Goal: Task Accomplishment & Management: Manage account settings

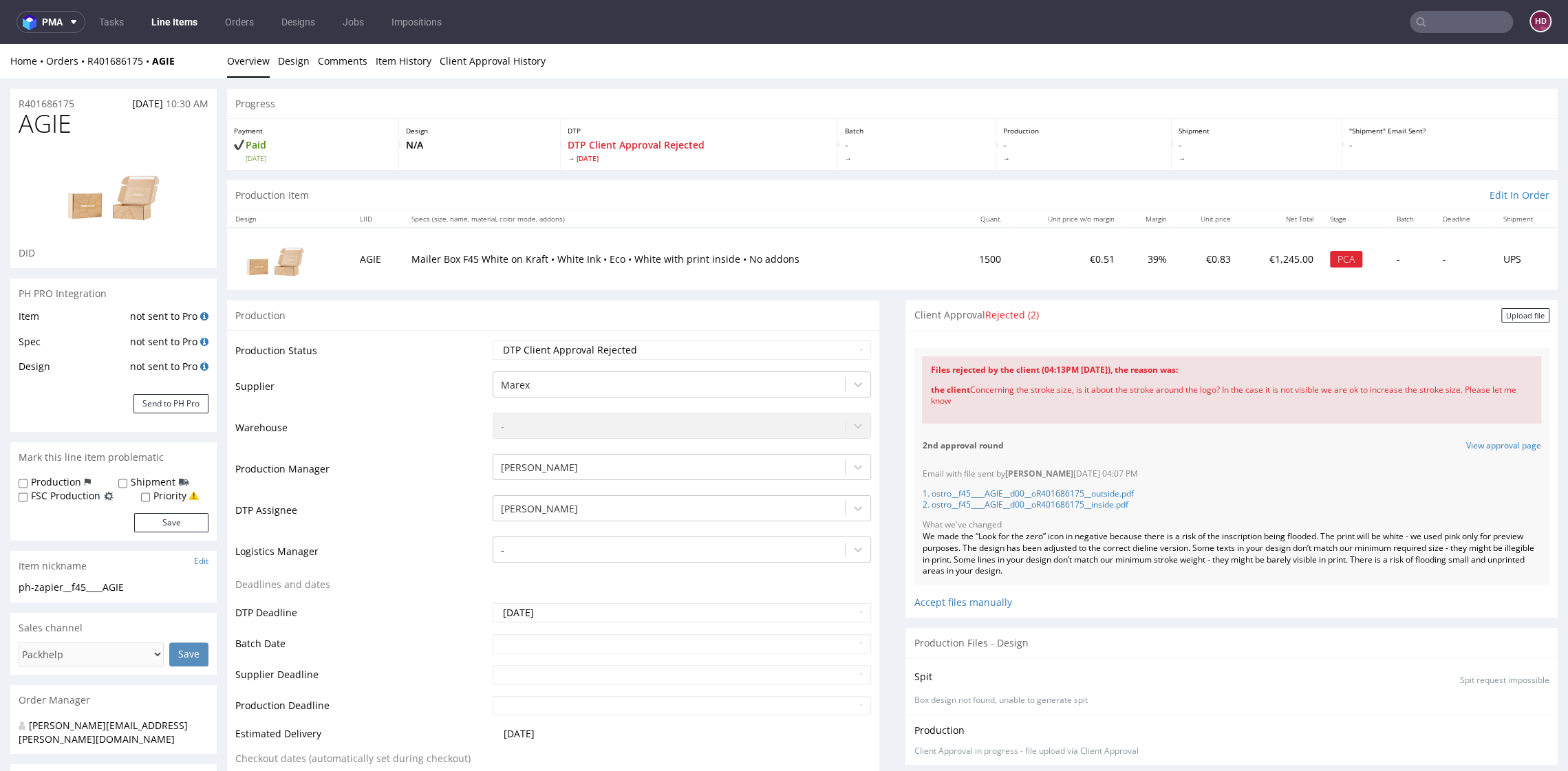
scroll to position [3, 0]
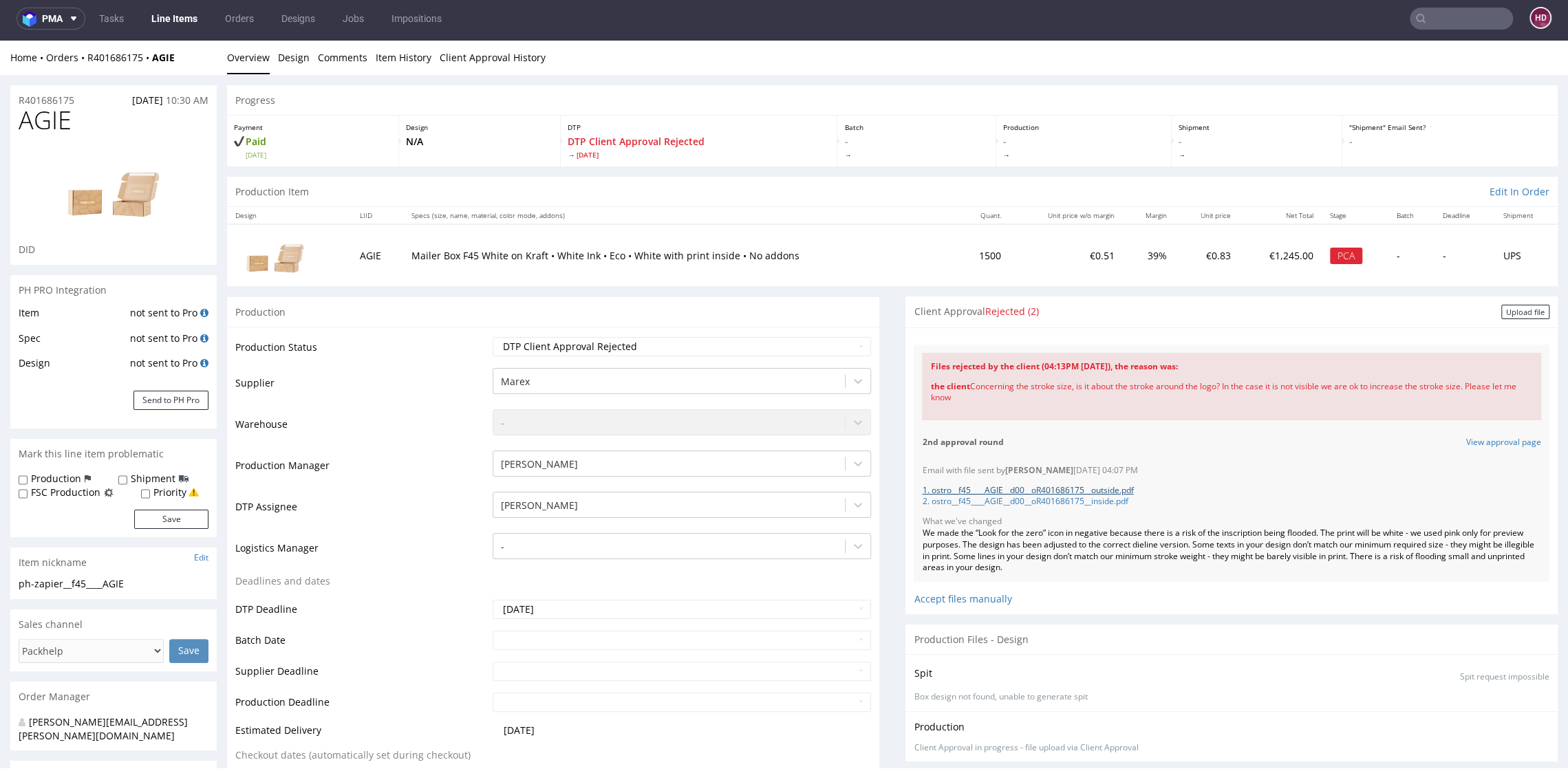
click at [1125, 492] on link "1. ostro__f45____AGIE__d00__oR401686175__outside.pdf" at bounding box center [1027, 489] width 211 height 12
click at [1001, 503] on link "2. ostro__f45____AGIE__d00__oR401686175__inside.pdf" at bounding box center [1024, 500] width 205 height 12
click at [1514, 309] on div "Upload file" at bounding box center [1525, 312] width 48 height 14
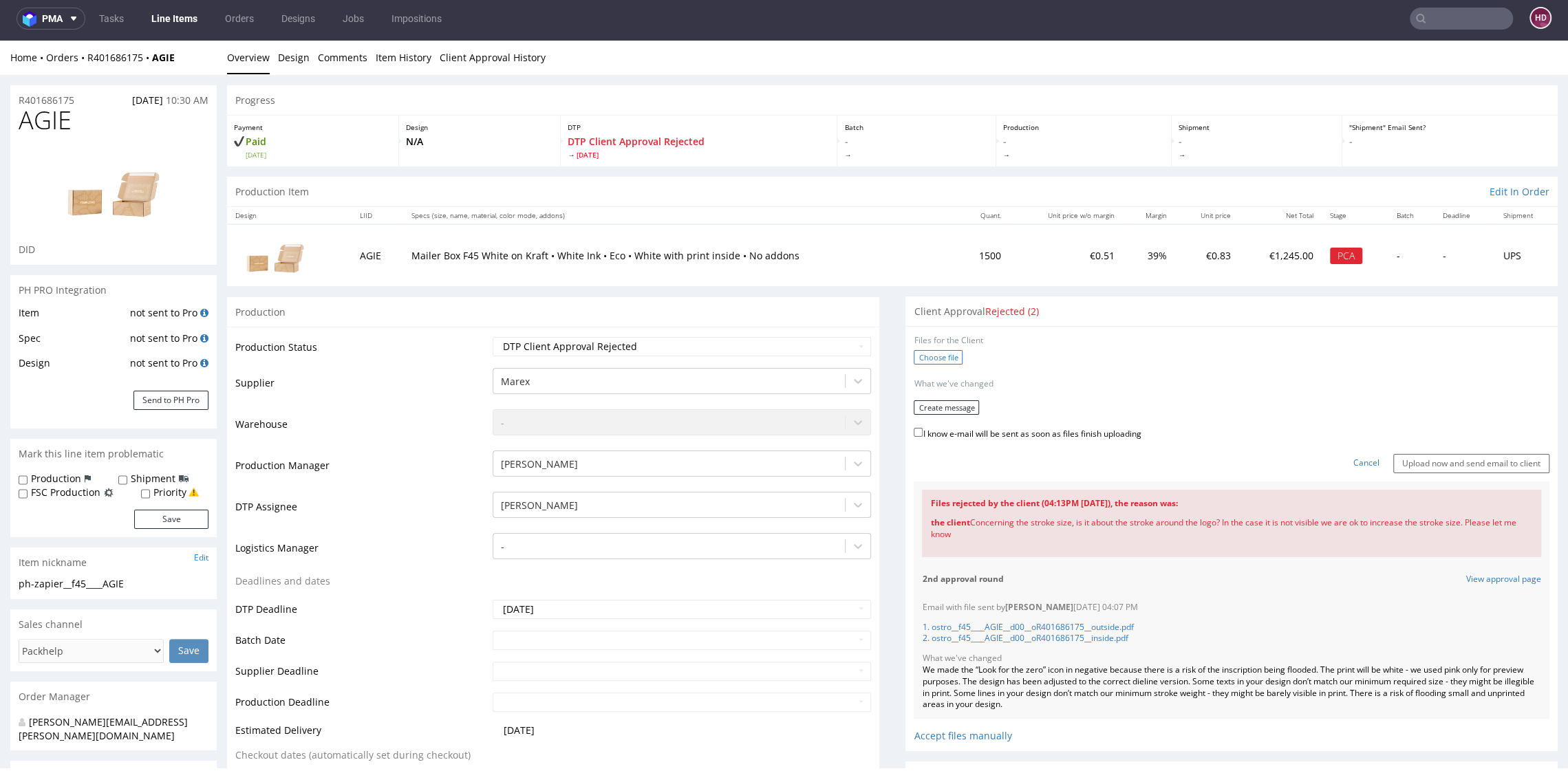
click at [916, 361] on label "Choose file" at bounding box center [938, 357] width 49 height 14
click at [0, 41] on input "Choose file" at bounding box center [0, 41] width 0 height 0
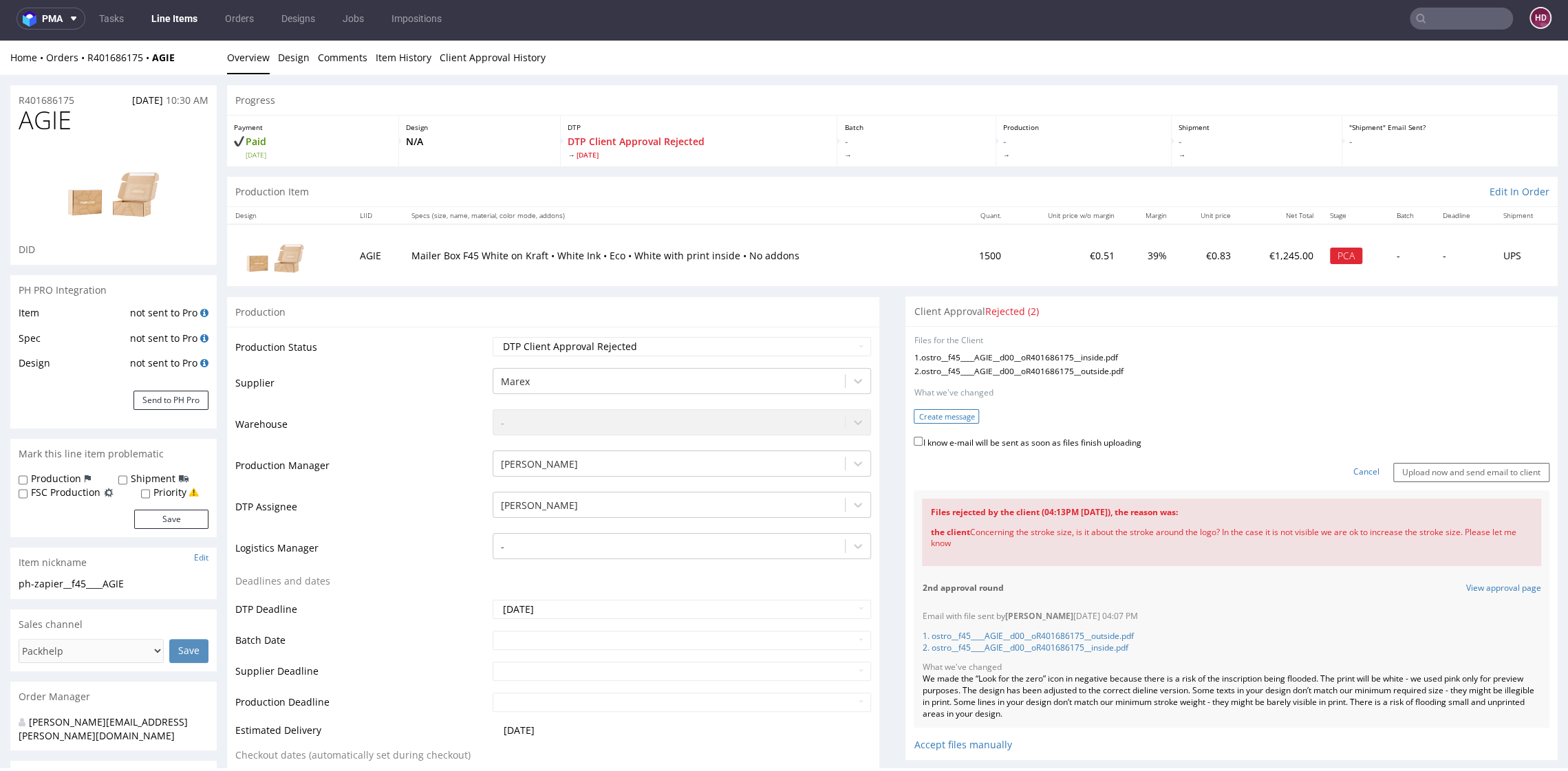
click at [941, 419] on button "Create message" at bounding box center [946, 416] width 65 height 14
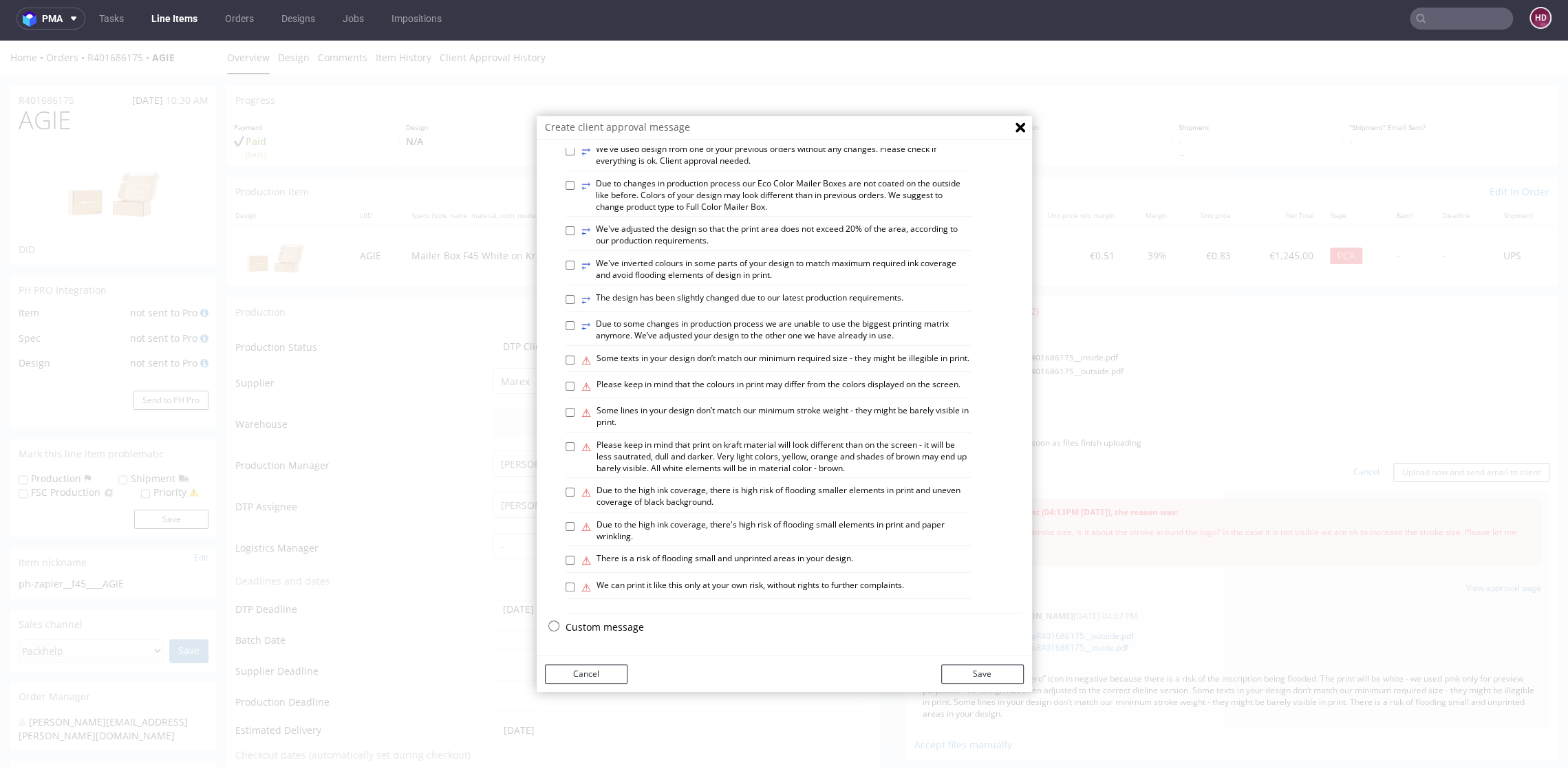
scroll to position [651, 0]
click at [608, 627] on p "Custom message" at bounding box center [794, 626] width 458 height 13
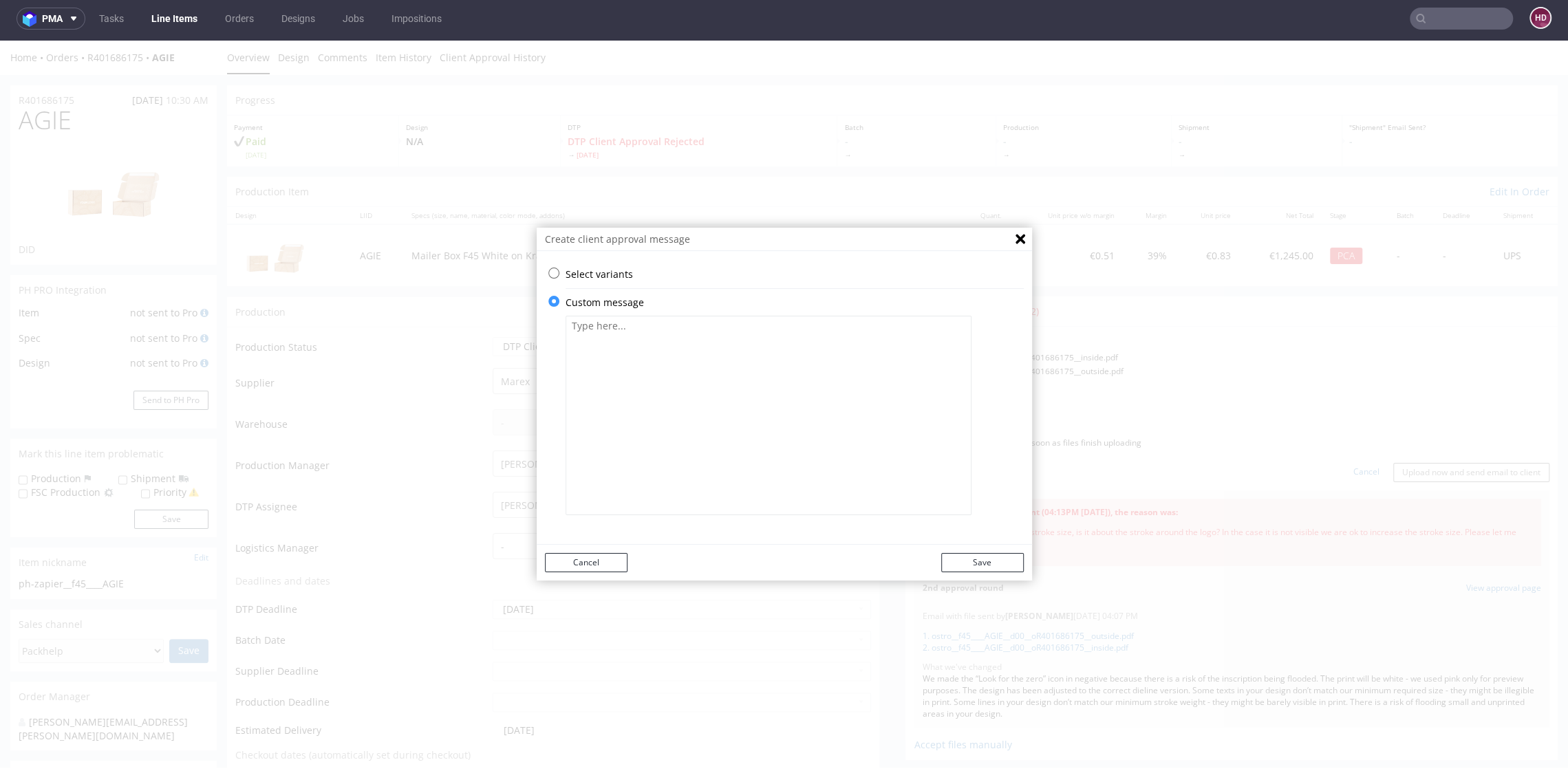
click at [685, 433] on textarea at bounding box center [768, 415] width 406 height 199
paste textarea "Thank you for your message. Regarding the outline, there is a risk with the ico…"
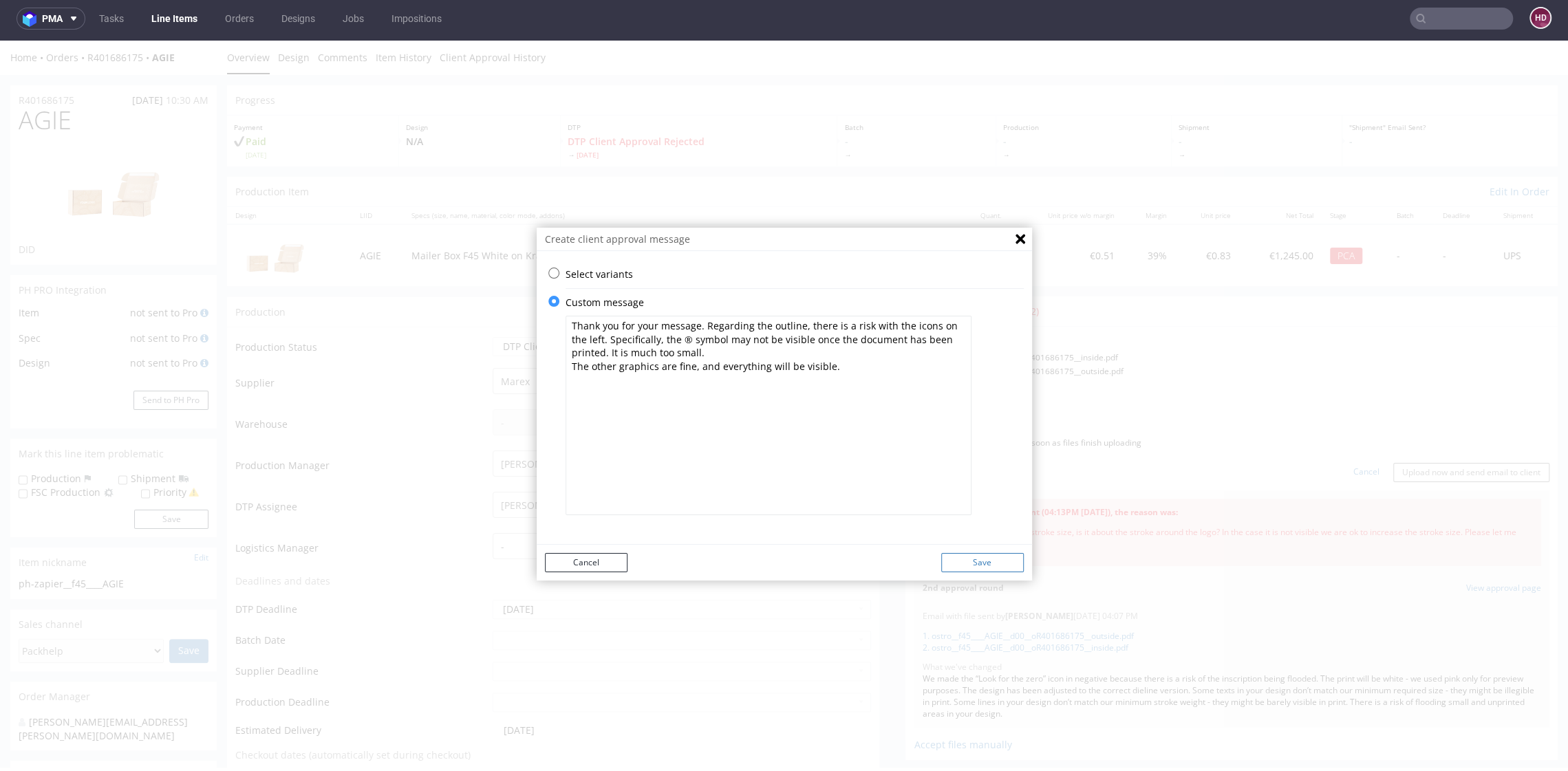
type textarea "Thank you for your message. Regarding the outline, there is a risk with the ico…"
click at [956, 558] on button "Save" at bounding box center [982, 563] width 83 height 19
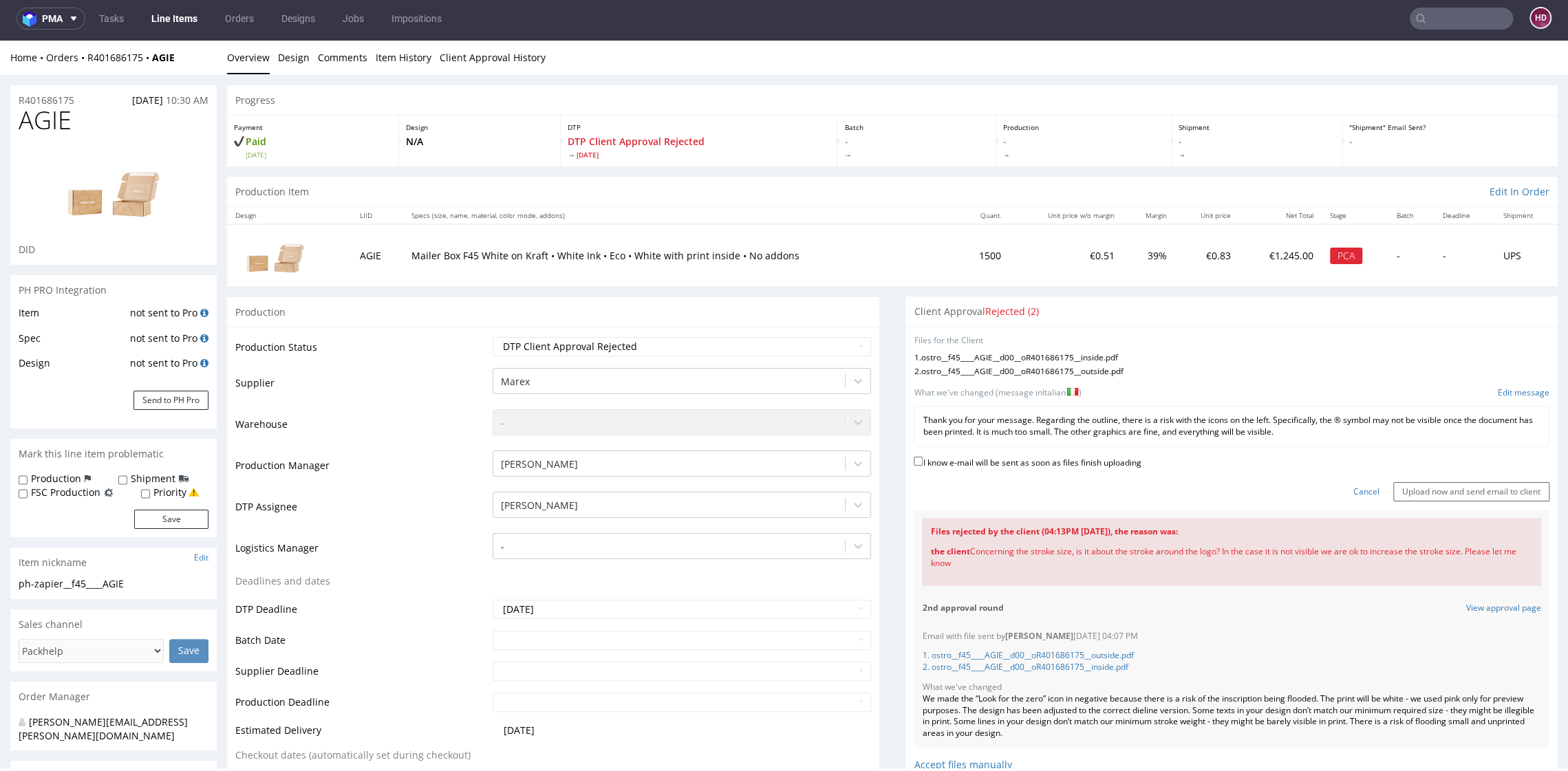
click at [976, 461] on label "I know e-mail will be sent as soon as files finish uploading" at bounding box center [1027, 461] width 227 height 15
click at [923, 461] on input "I know e-mail will be sent as soon as files finish uploading" at bounding box center [918, 460] width 9 height 9
checkbox input "true"
click at [1411, 490] on input "Upload now and send email to client" at bounding box center [1471, 492] width 156 height 19
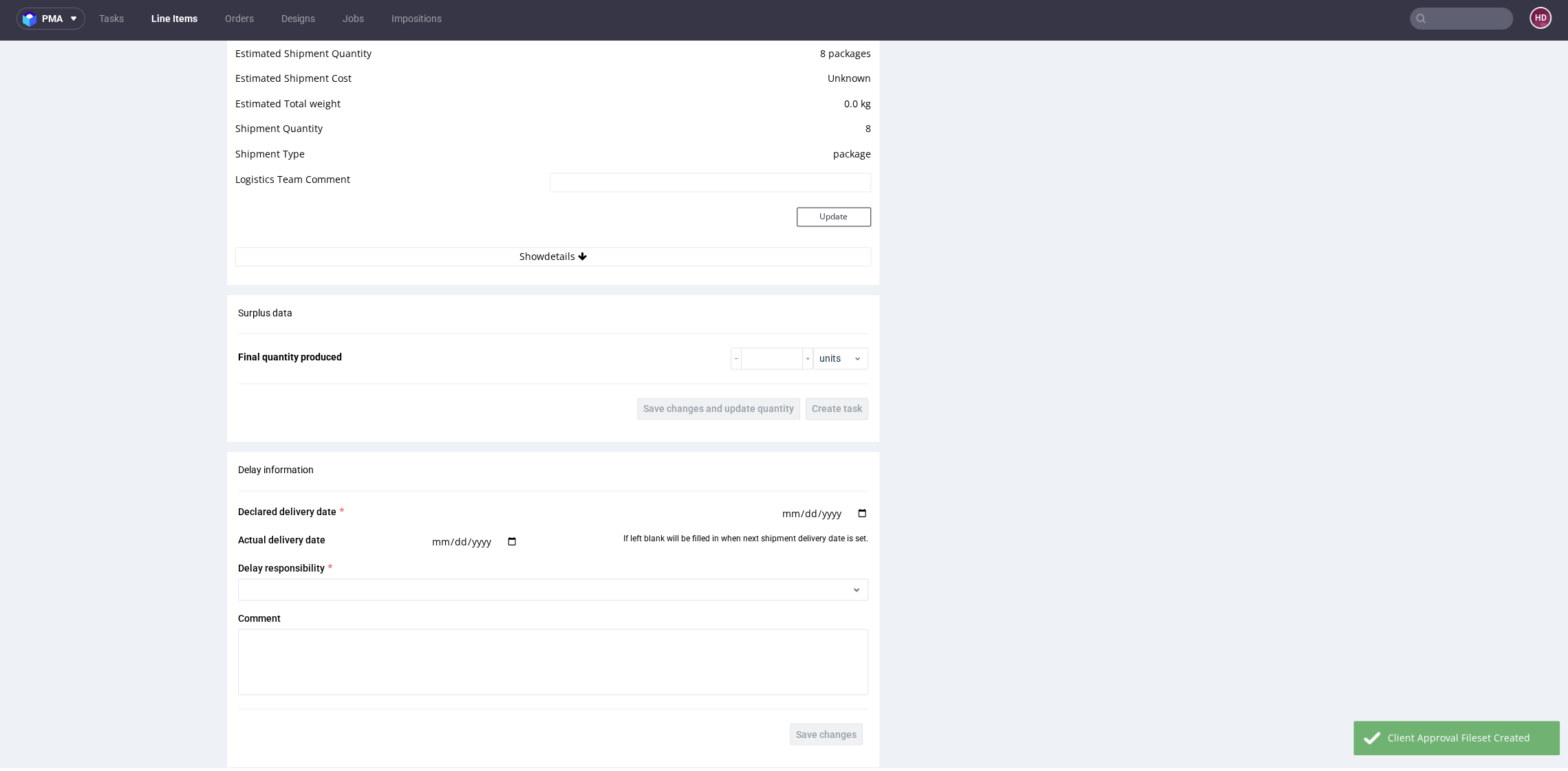
scroll to position [2107, 0]
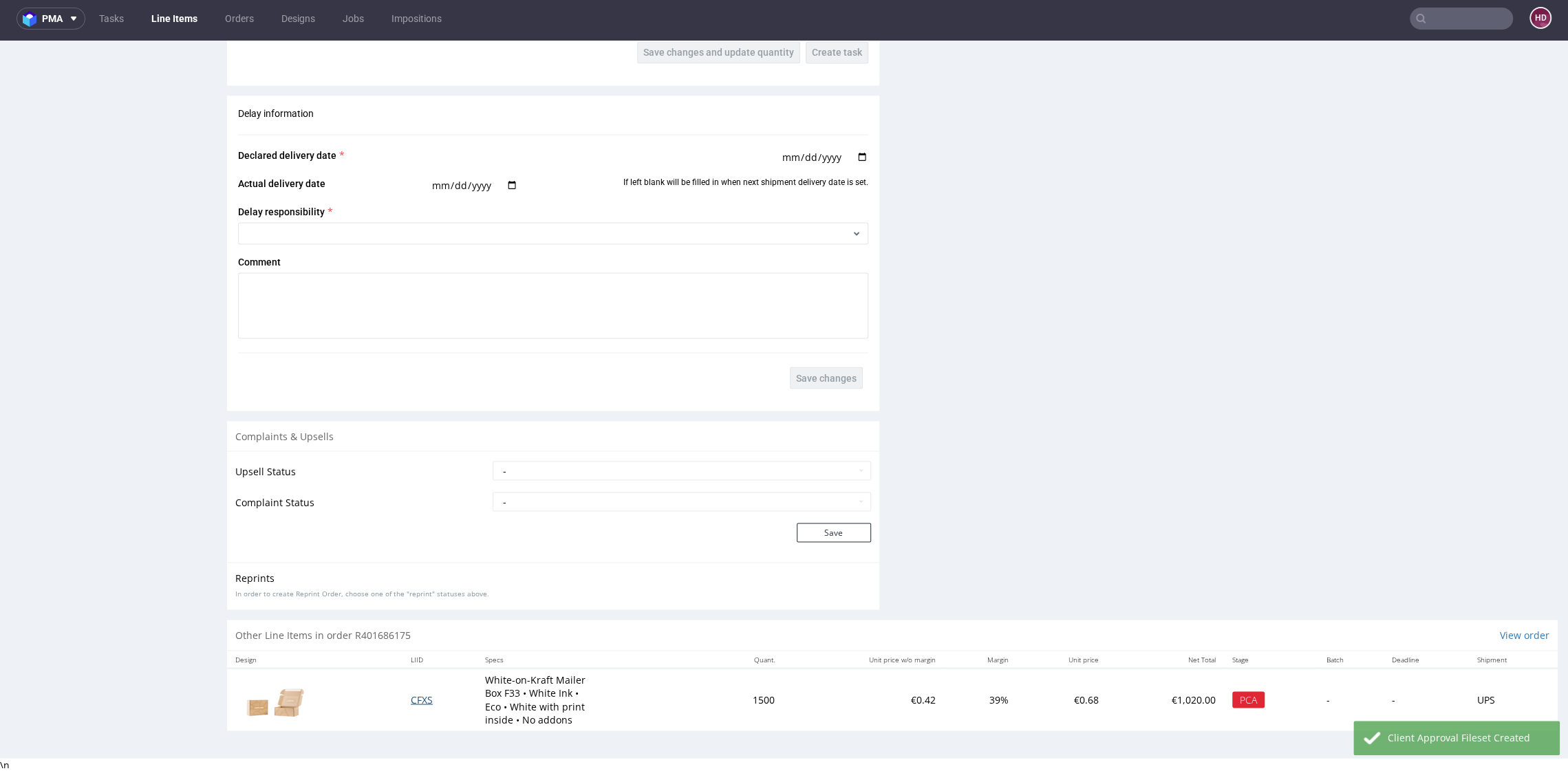
click at [416, 696] on span "CFXS" at bounding box center [422, 699] width 22 height 13
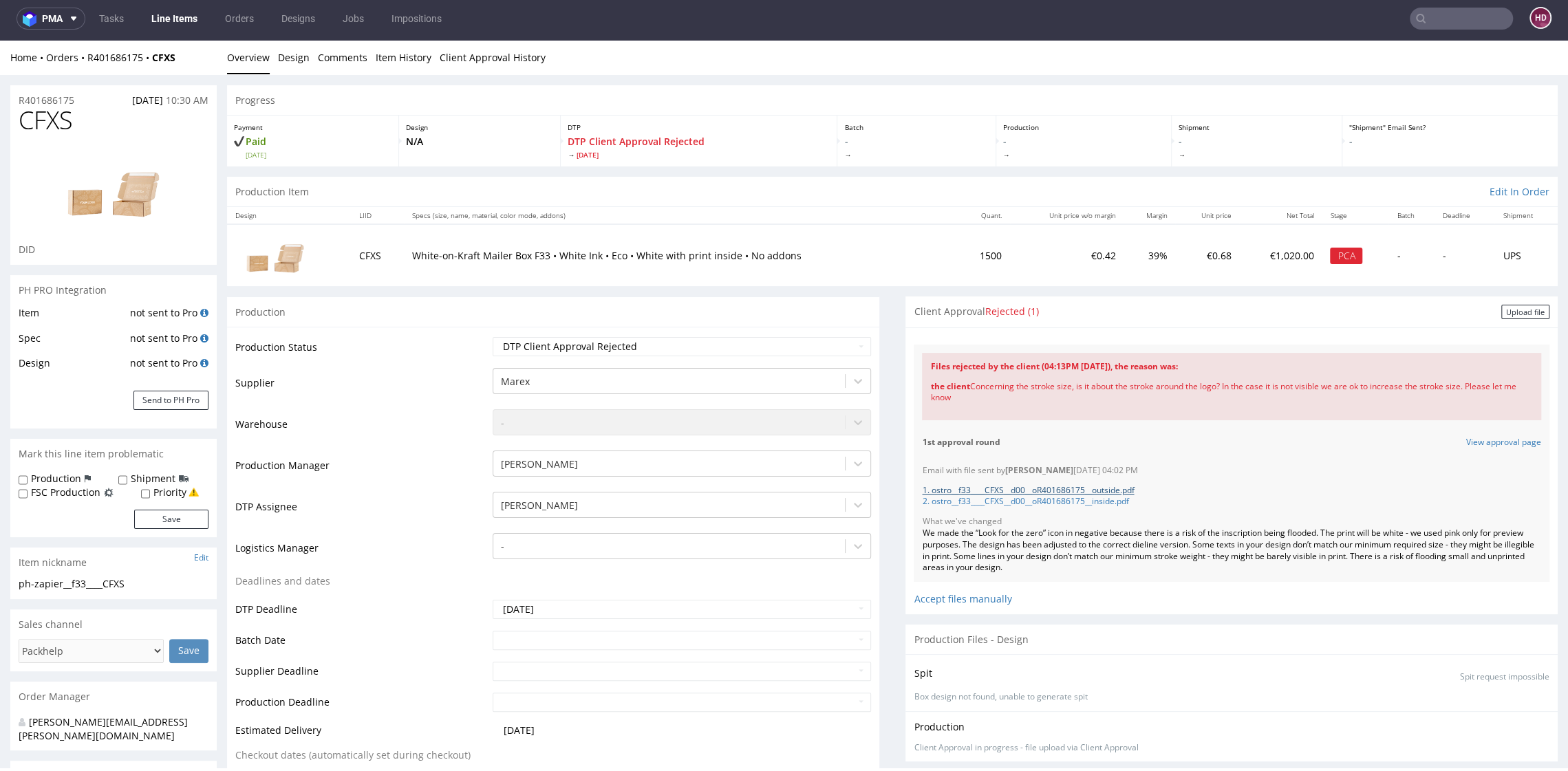
click at [1108, 492] on link "1. ostro__f33____CFXS__d00__oR401686175__outside.pdf" at bounding box center [1027, 489] width 212 height 12
click at [990, 500] on link "2. ostro__f33____CFXS__d00__oR401686175__inside.pdf" at bounding box center [1025, 500] width 206 height 12
click at [1507, 312] on div "Upload file" at bounding box center [1525, 312] width 48 height 14
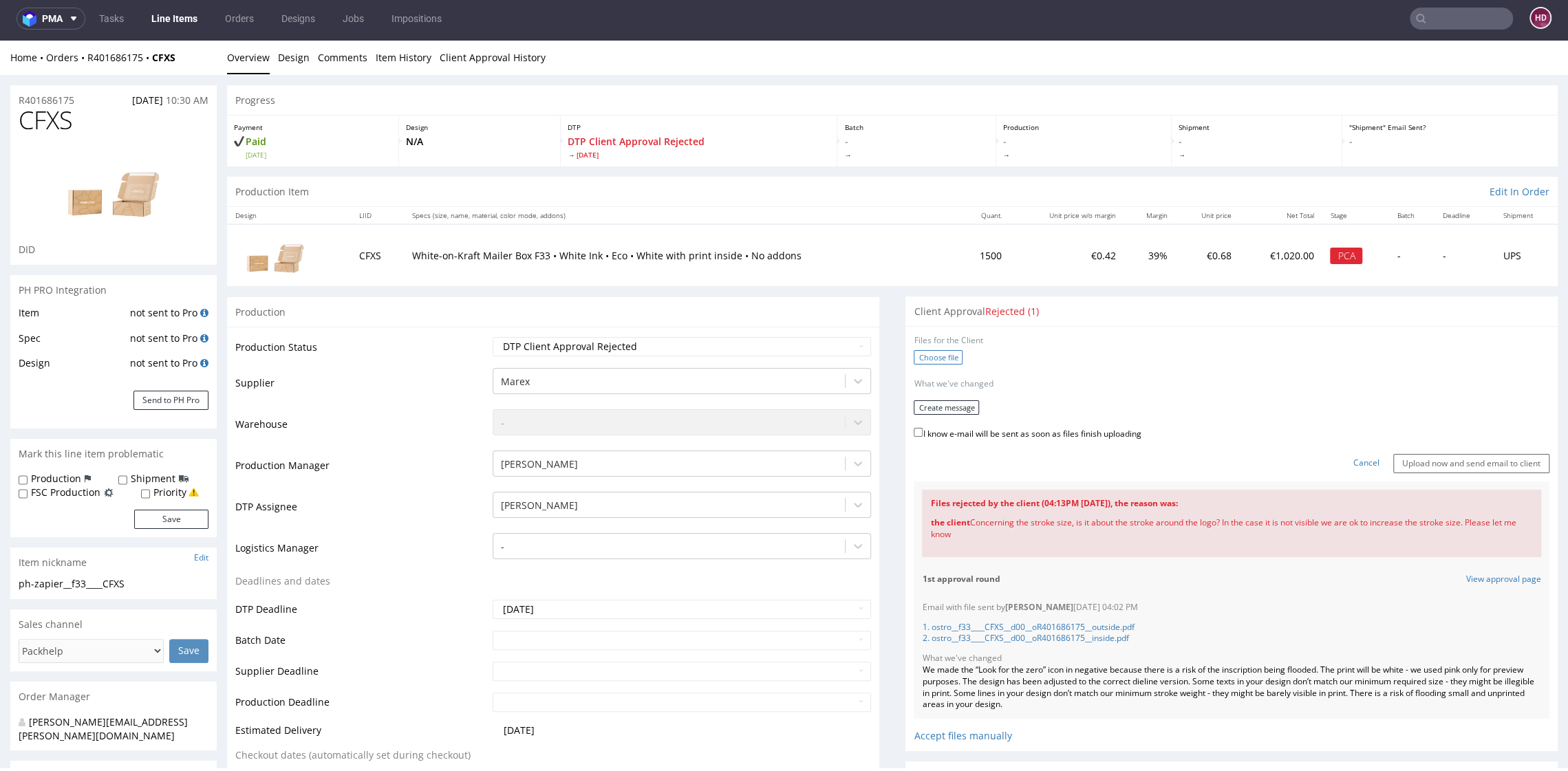
click at [935, 360] on label "Choose file" at bounding box center [938, 357] width 49 height 14
click at [0, 41] on input "Choose file" at bounding box center [0, 41] width 0 height 0
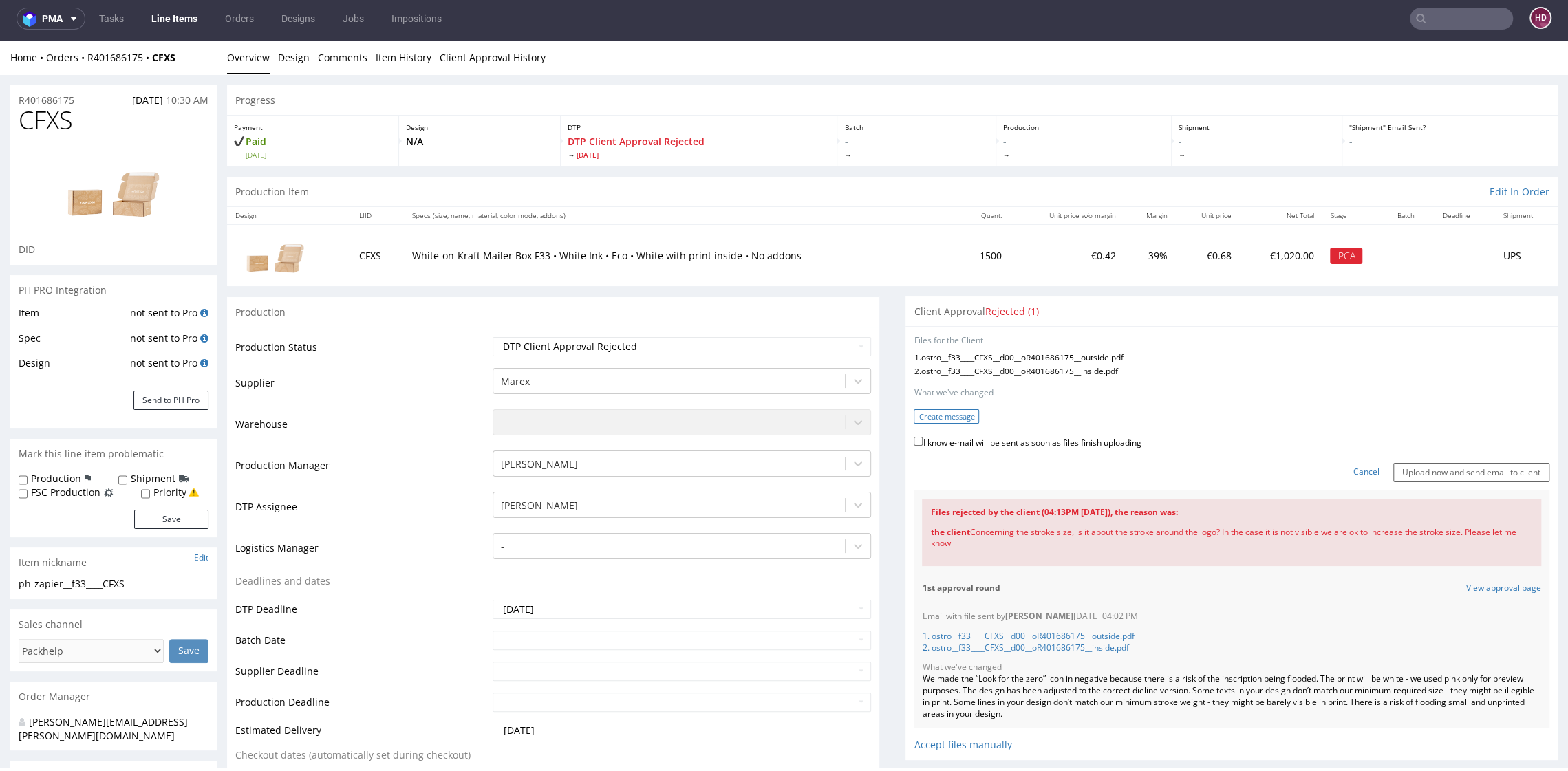
click at [951, 415] on button "Create message" at bounding box center [946, 416] width 65 height 14
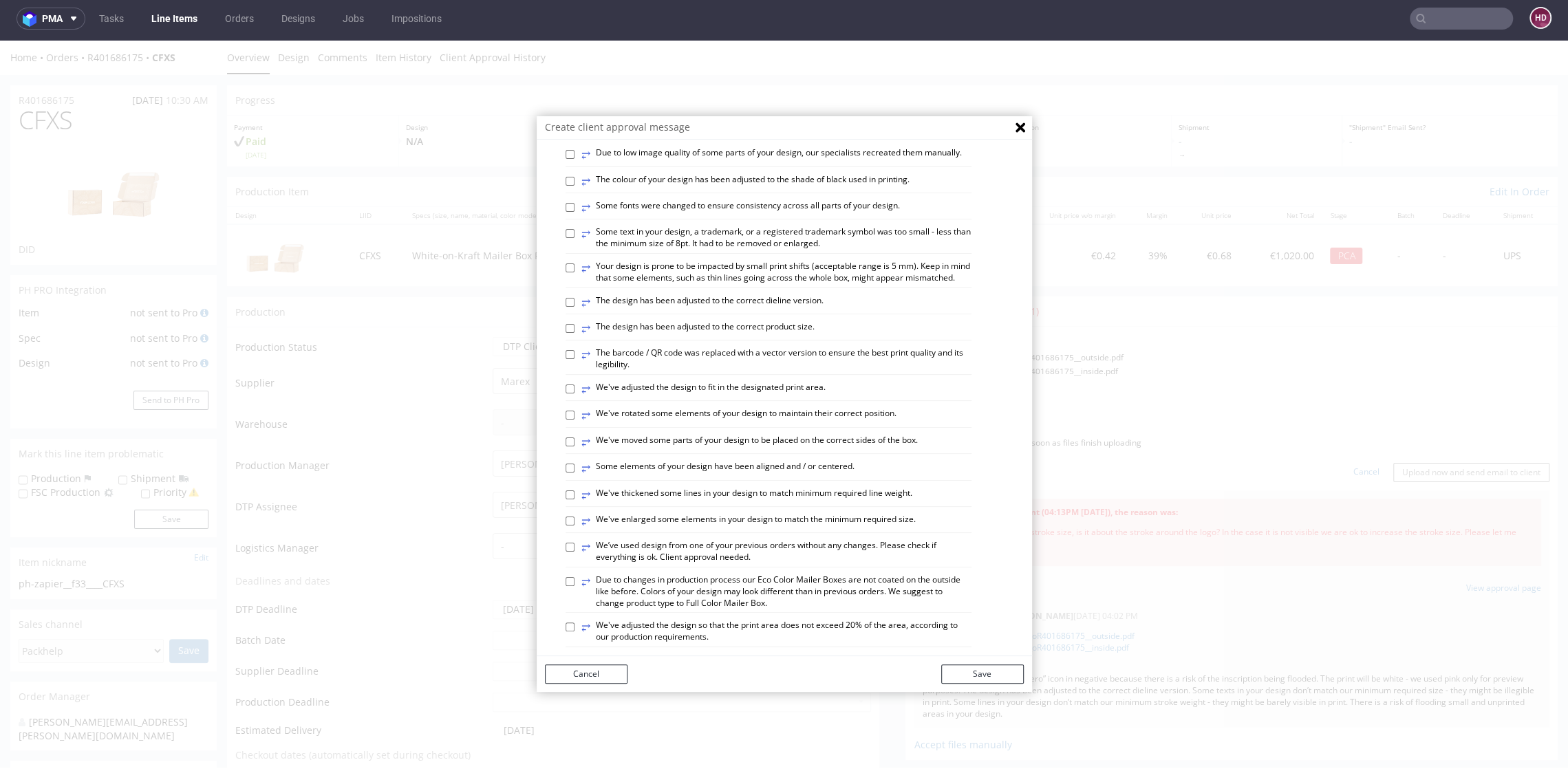
scroll to position [651, 0]
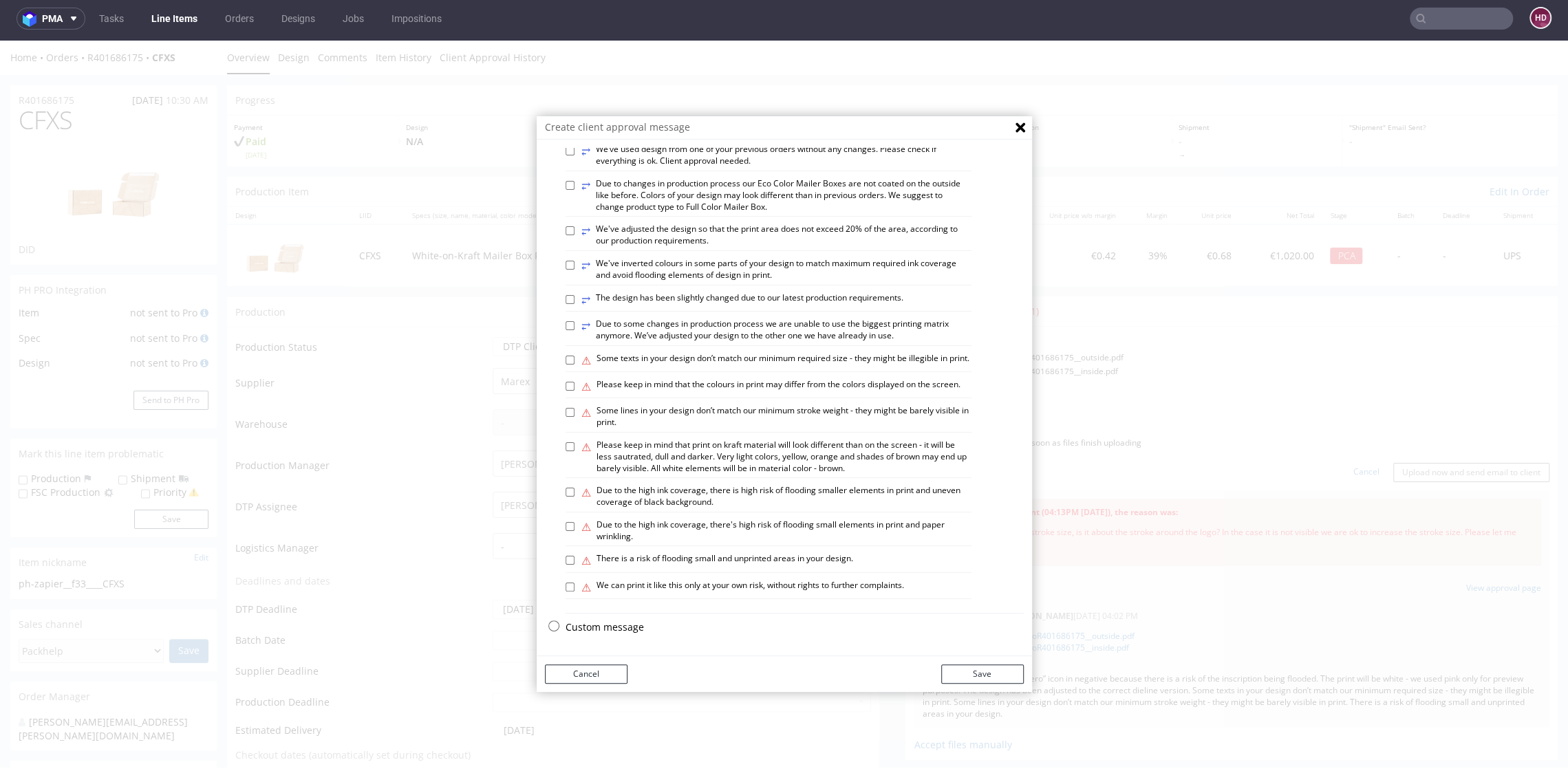
click at [586, 628] on p "Custom message" at bounding box center [794, 626] width 458 height 13
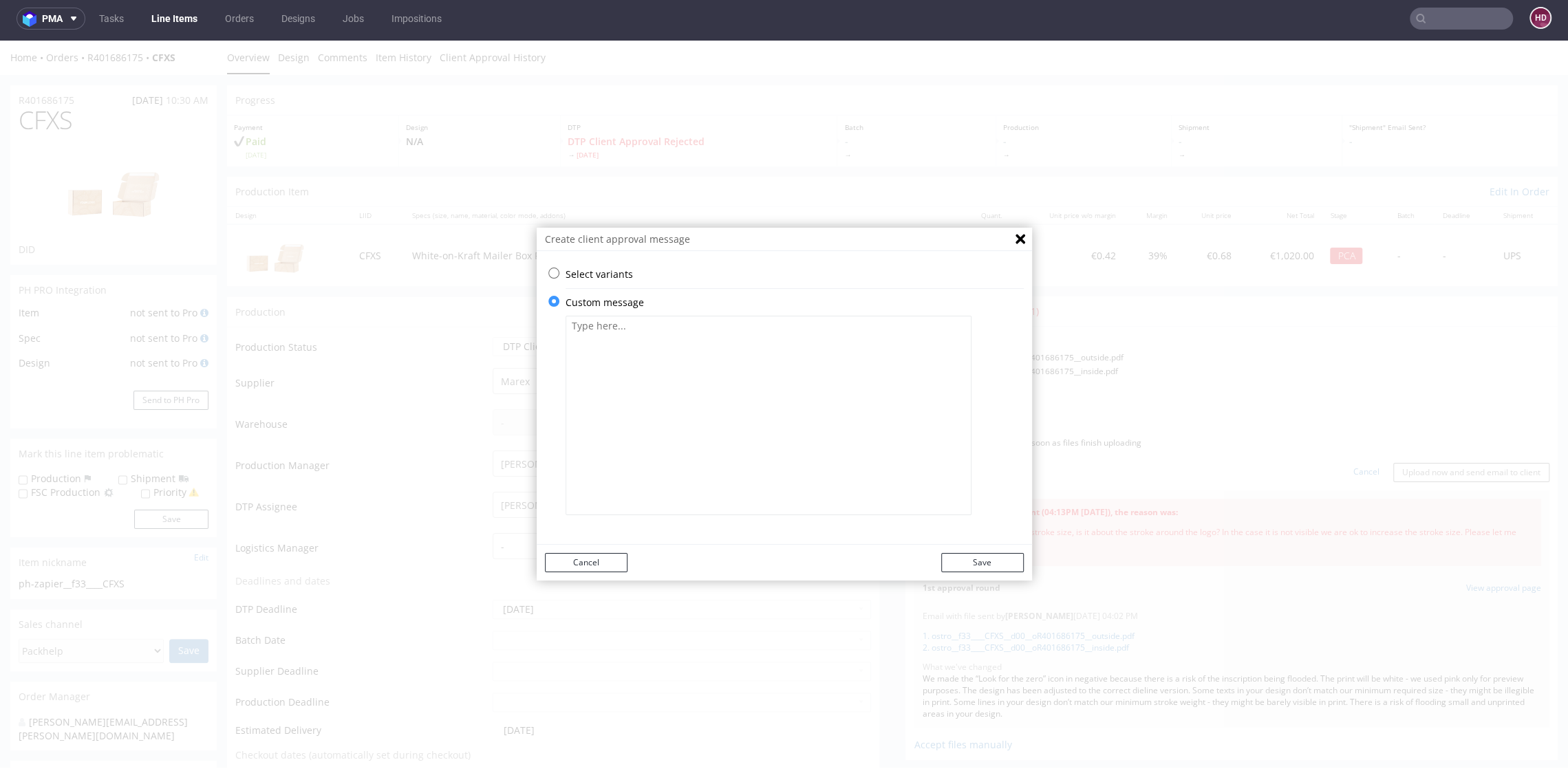
scroll to position [0, 0]
click at [672, 467] on textarea at bounding box center [768, 415] width 406 height 199
paste textarea "Thank you for your message. Regarding the outline, there is a risk with the ico…"
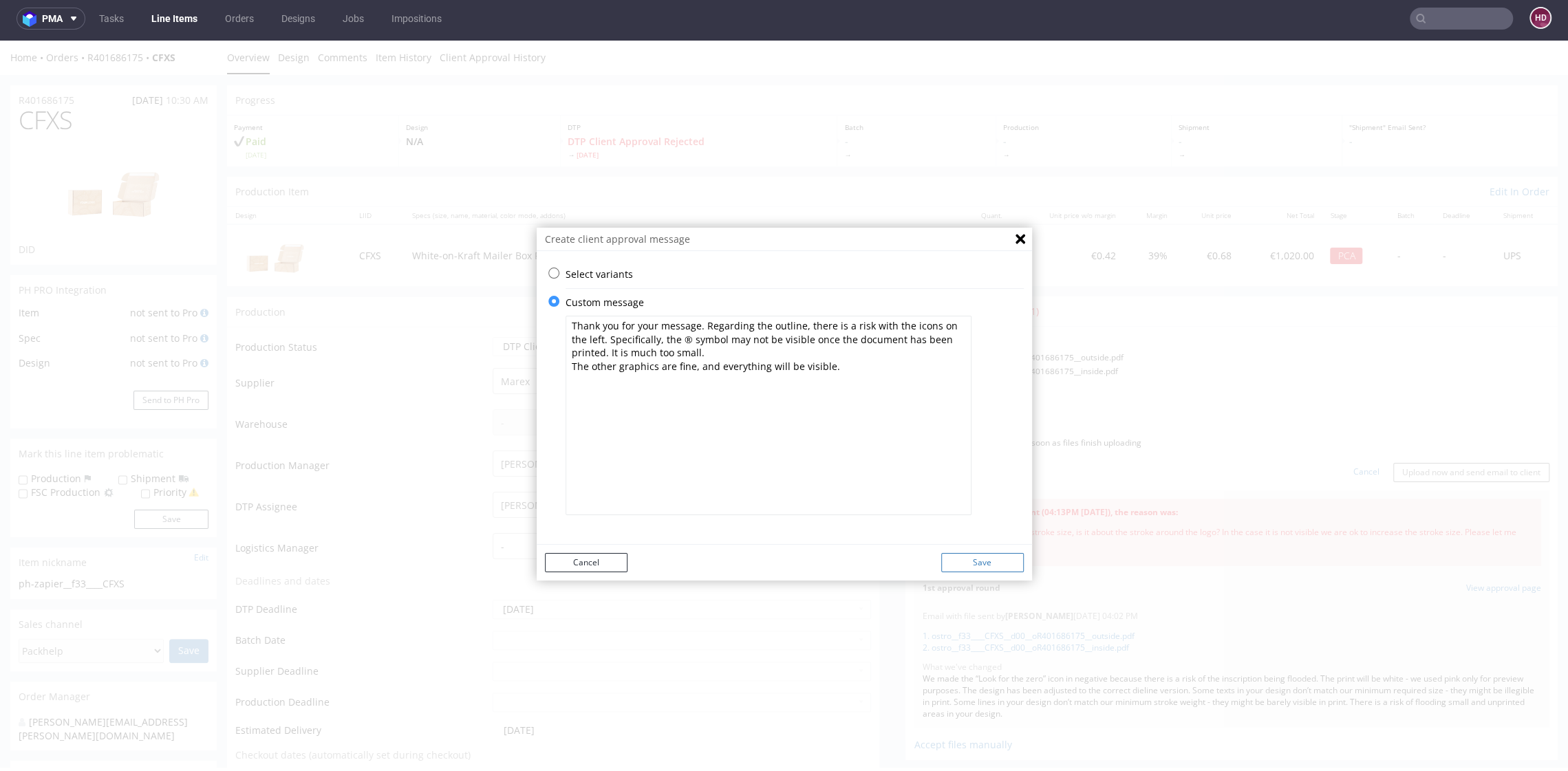
type textarea "Thank you for your message. Regarding the outline, there is a risk with the ico…"
click at [967, 561] on button "Save" at bounding box center [982, 563] width 83 height 19
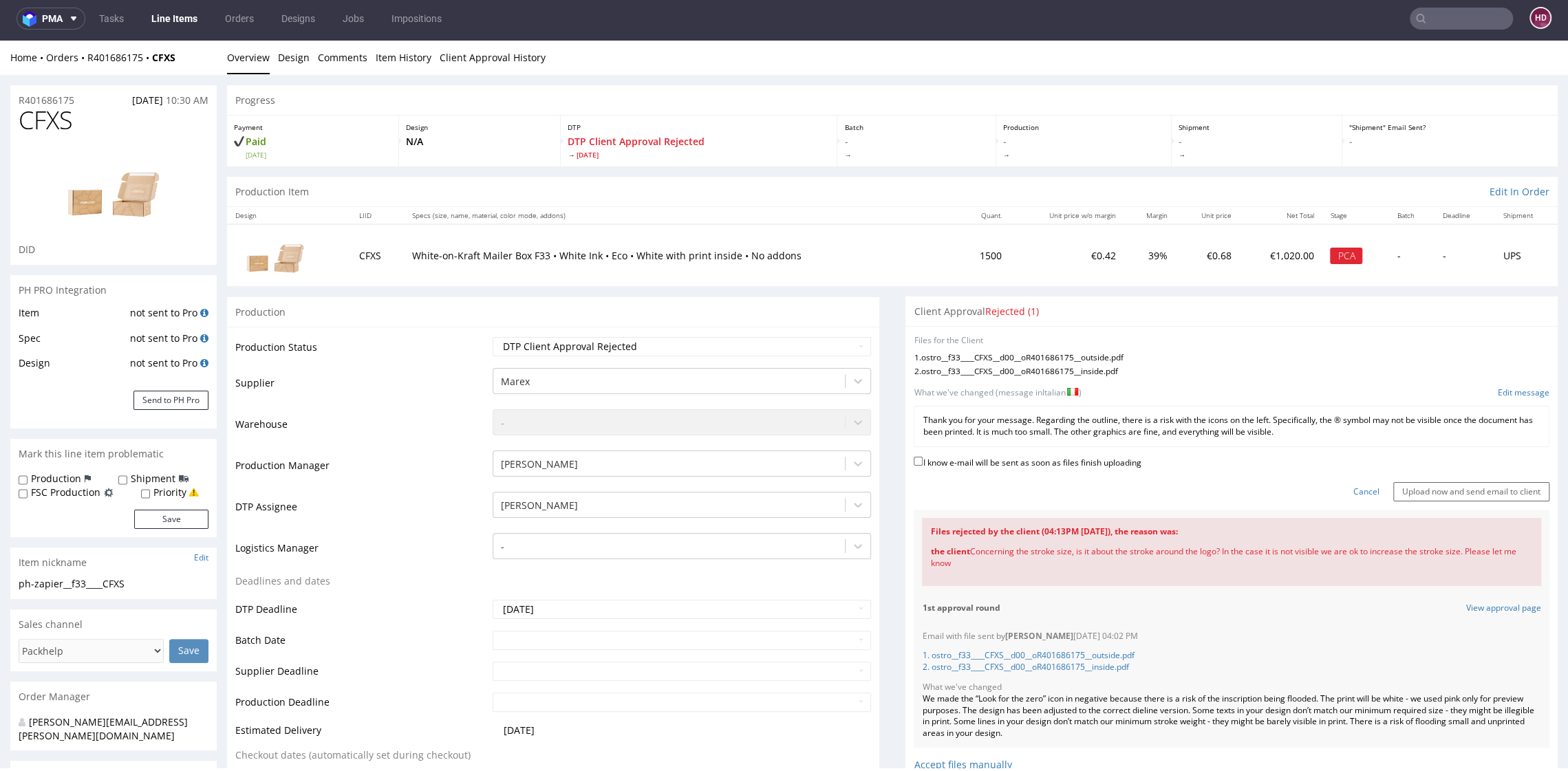
click at [926, 460] on label "I know e-mail will be sent as soon as files finish uploading" at bounding box center [1027, 461] width 227 height 15
click at [923, 460] on input "I know e-mail will be sent as soon as files finish uploading" at bounding box center [918, 460] width 9 height 9
checkbox input "true"
click at [1422, 491] on input "Upload now and send email to client" at bounding box center [1471, 492] width 156 height 19
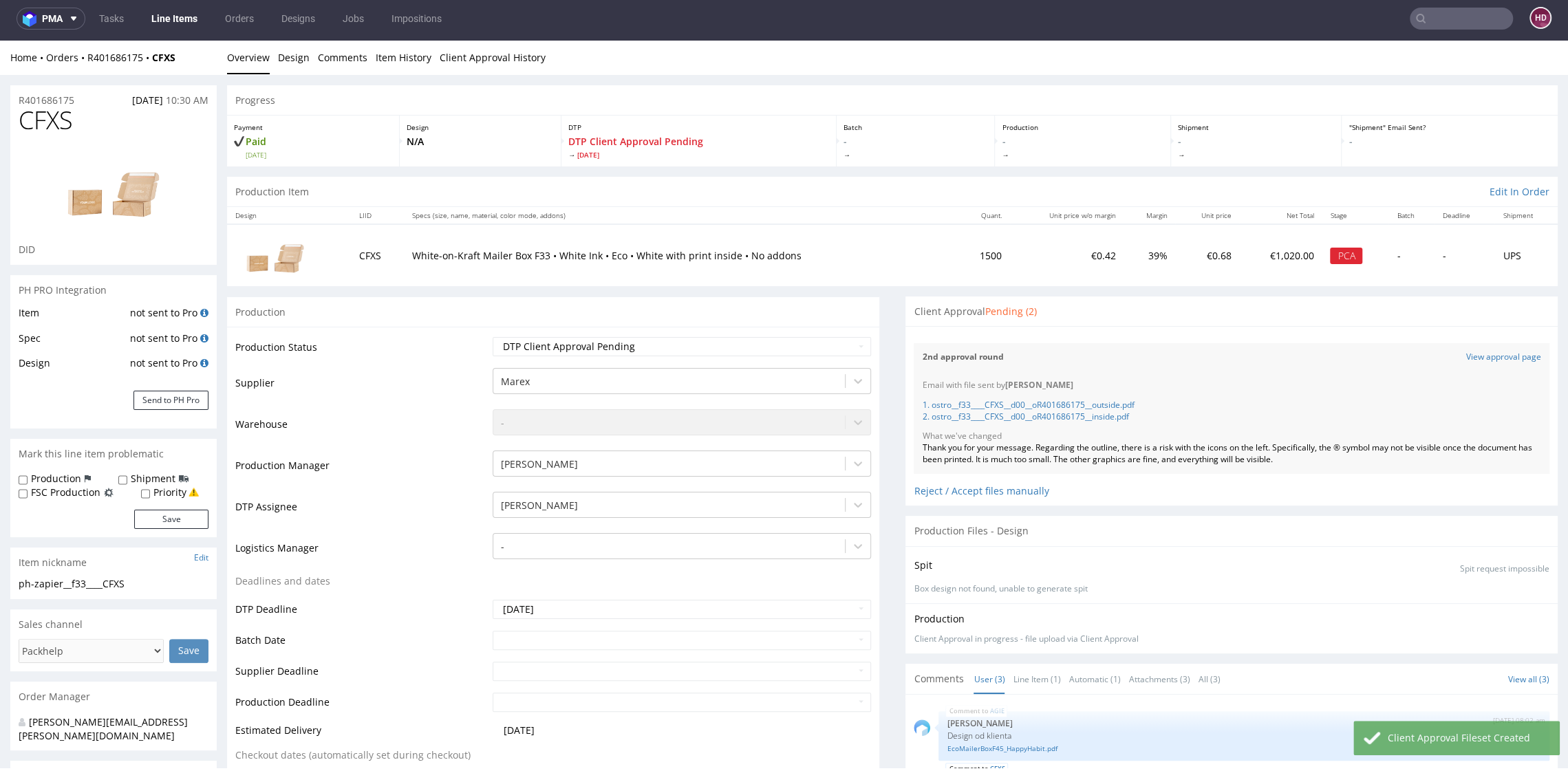
click at [167, 16] on link "Line Items" at bounding box center [175, 19] width 63 height 22
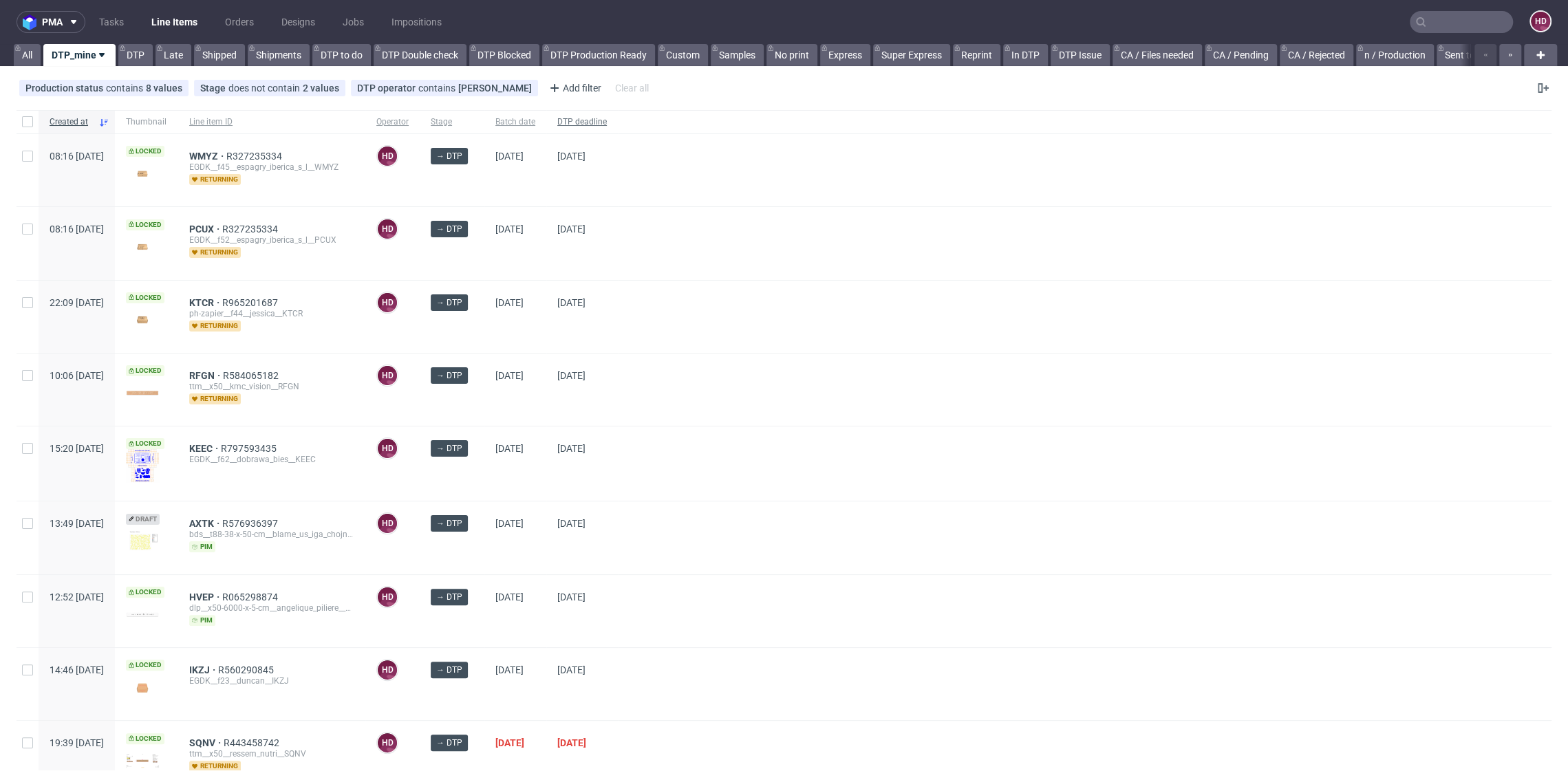
click at [618, 115] on div "DTP deadline" at bounding box center [582, 122] width 72 height 24
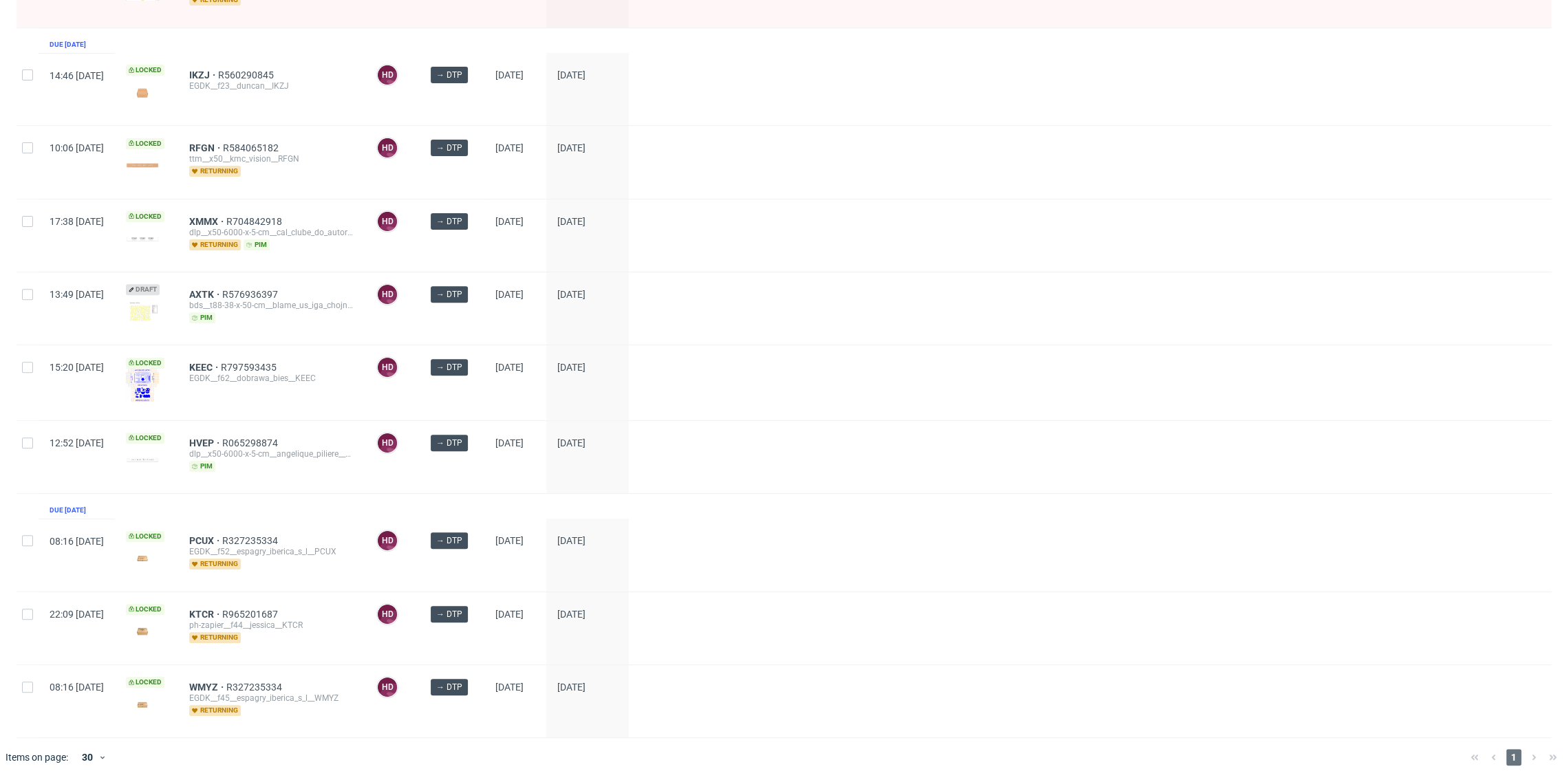
scroll to position [350, 0]
